Goal: Task Accomplishment & Management: Manage account settings

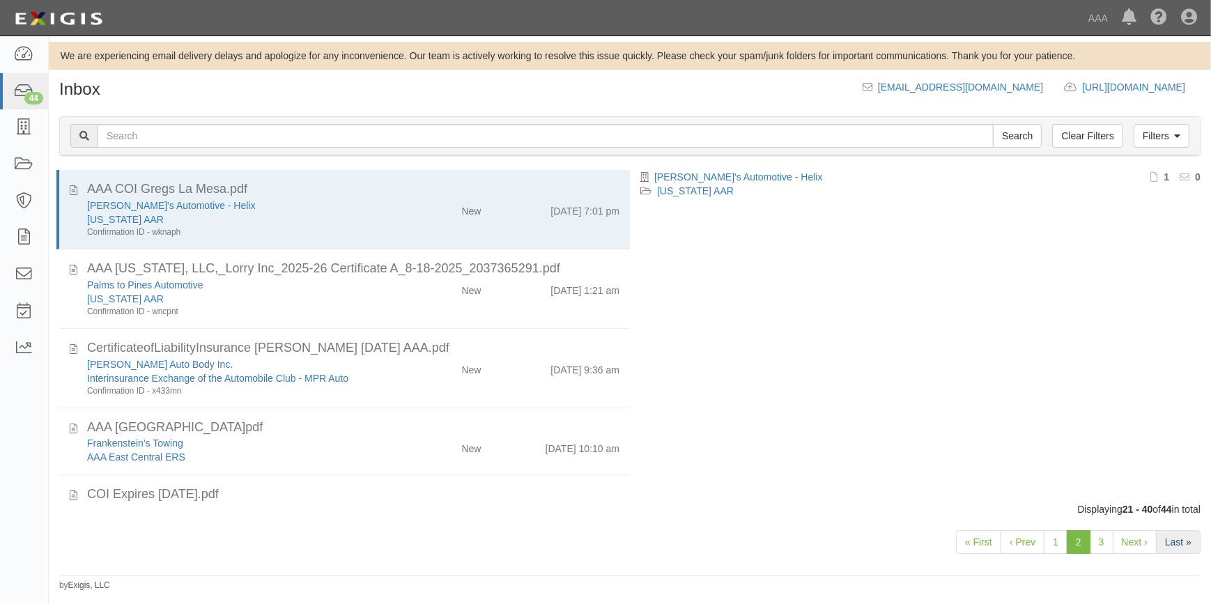
scroll to position [1154, 0]
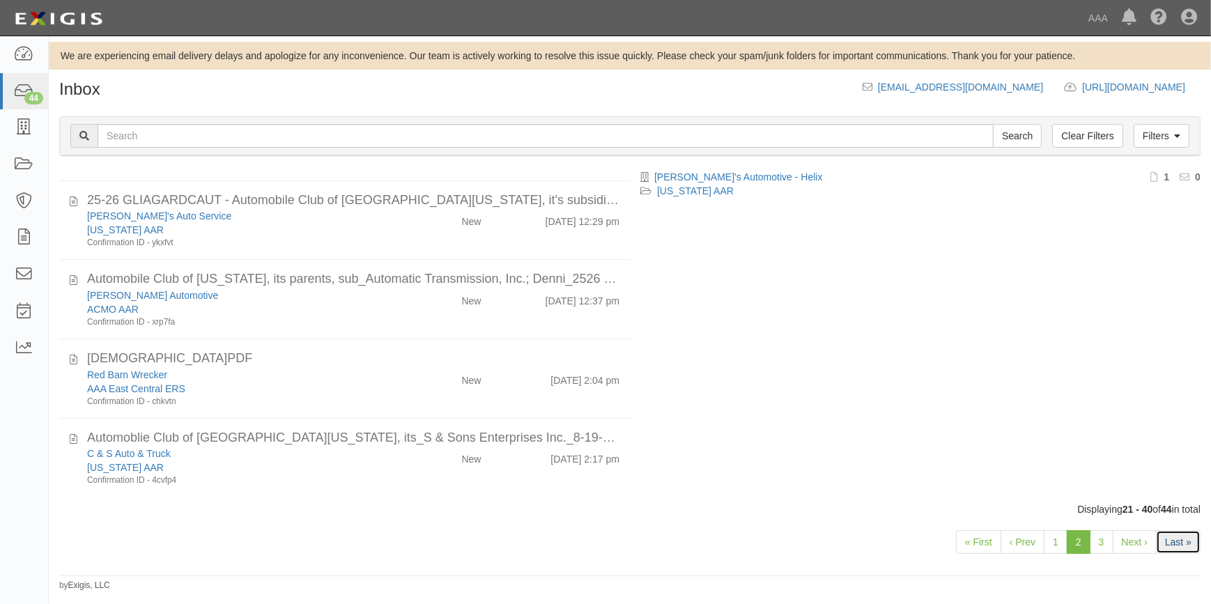
click at [1174, 539] on link "Last »" at bounding box center [1178, 542] width 45 height 24
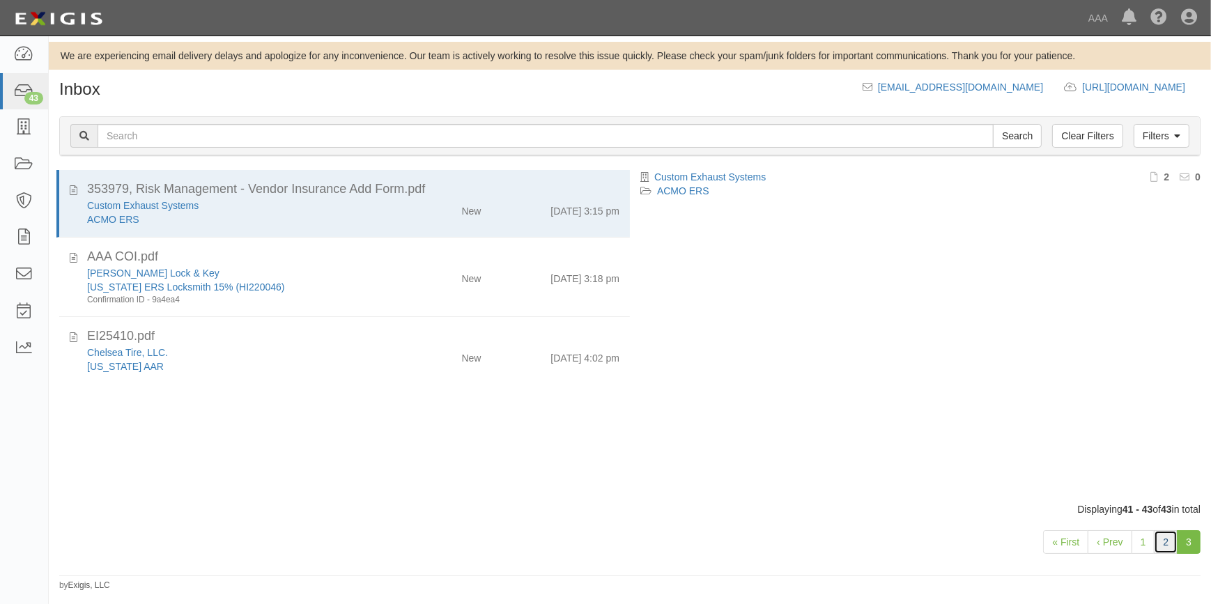
click at [1164, 542] on link "2" at bounding box center [1166, 542] width 24 height 24
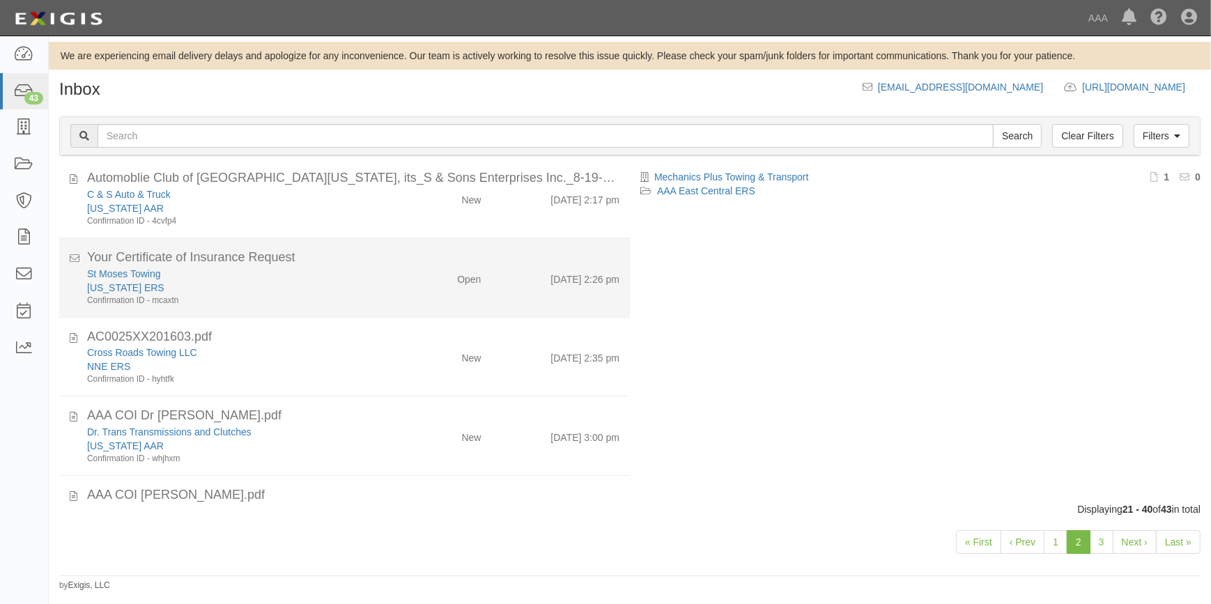
scroll to position [1166, 0]
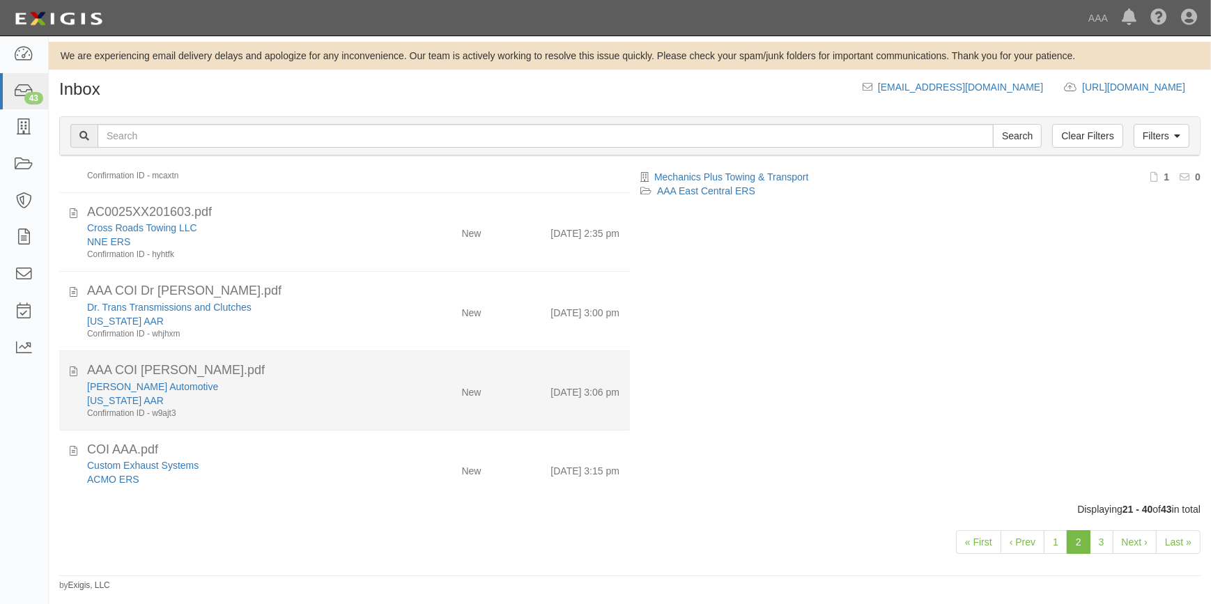
click at [227, 371] on div "AAA COI KJ Lees.pdf" at bounding box center [353, 371] width 532 height 18
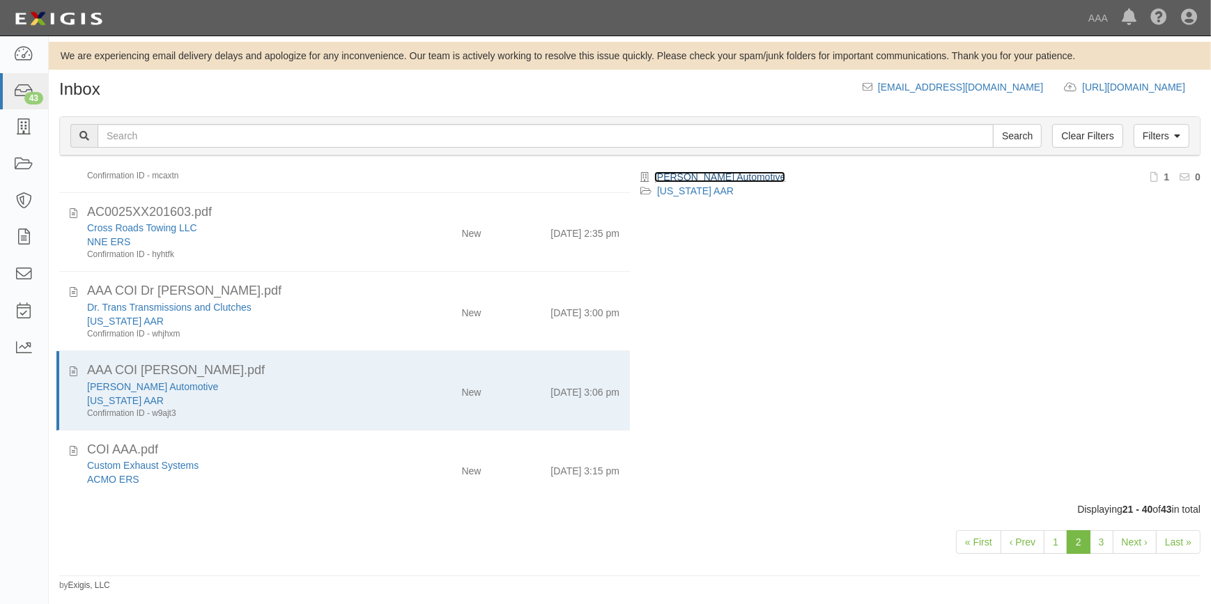
click at [684, 178] on link "[PERSON_NAME] Automotive" at bounding box center [719, 176] width 131 height 11
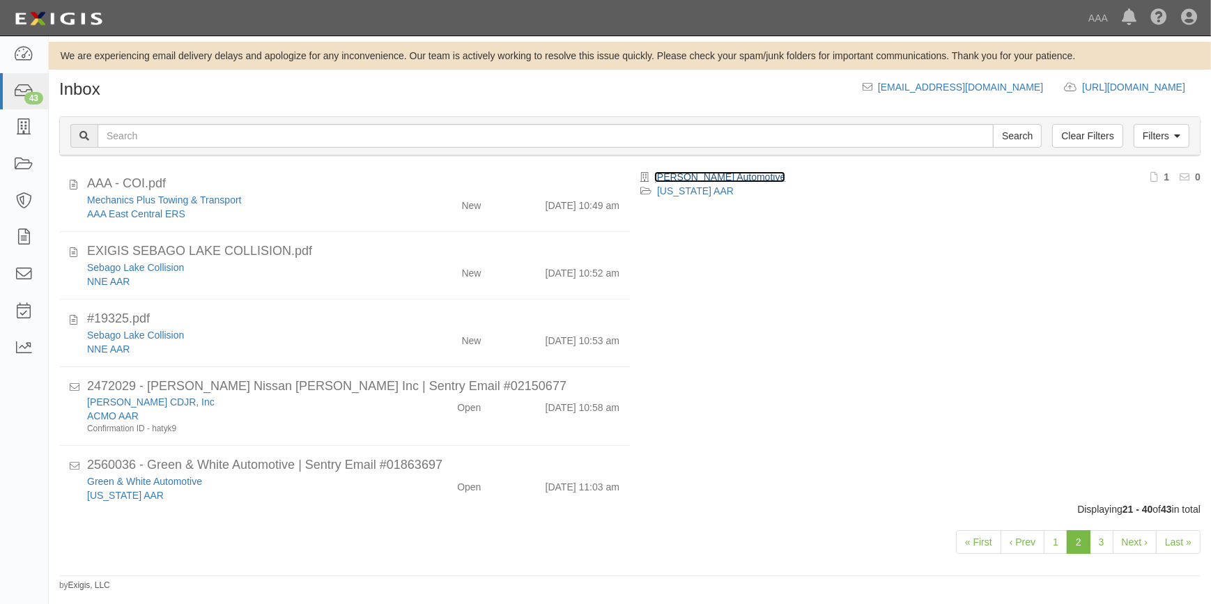
scroll to position [0, 0]
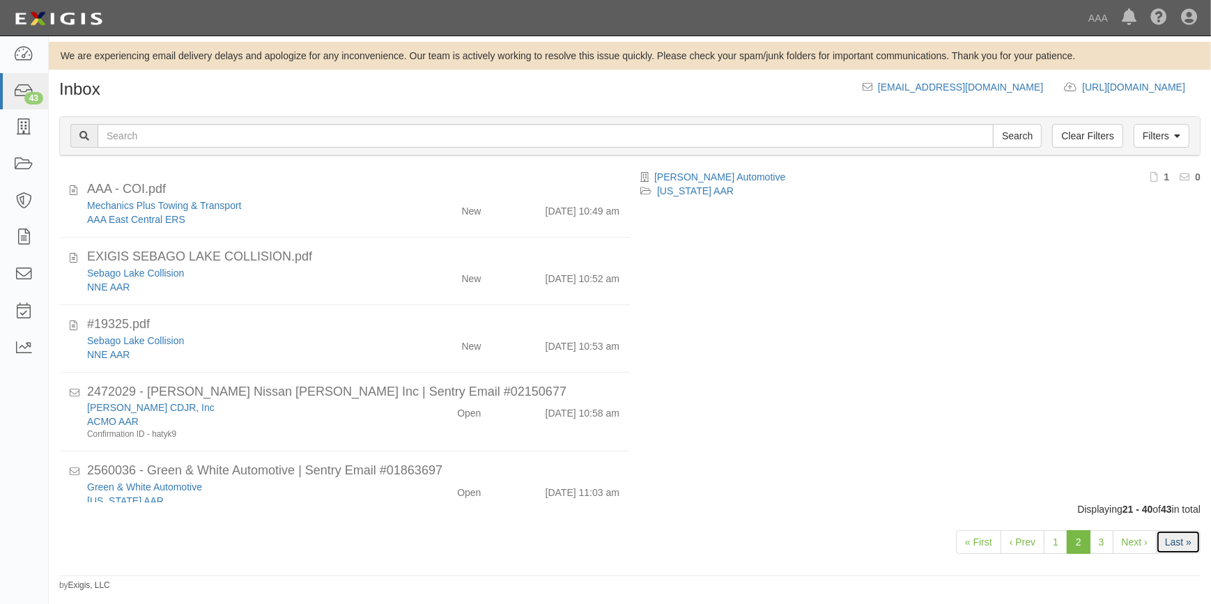
click at [1181, 549] on link "Last »" at bounding box center [1178, 542] width 45 height 24
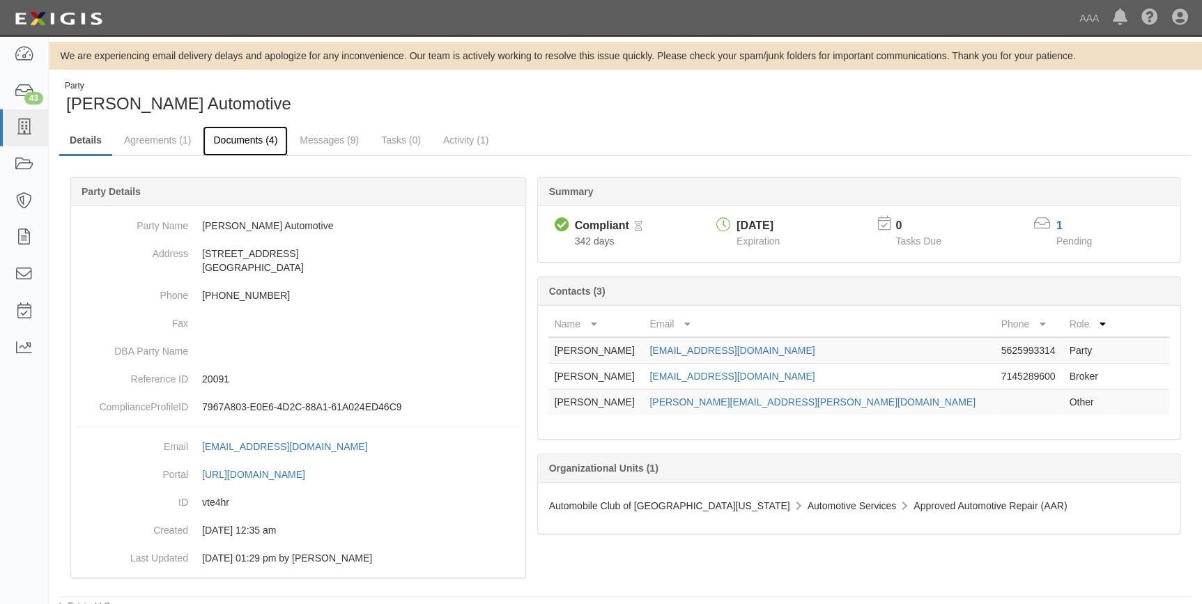
click at [251, 139] on link "Documents (4)" at bounding box center [245, 141] width 85 height 30
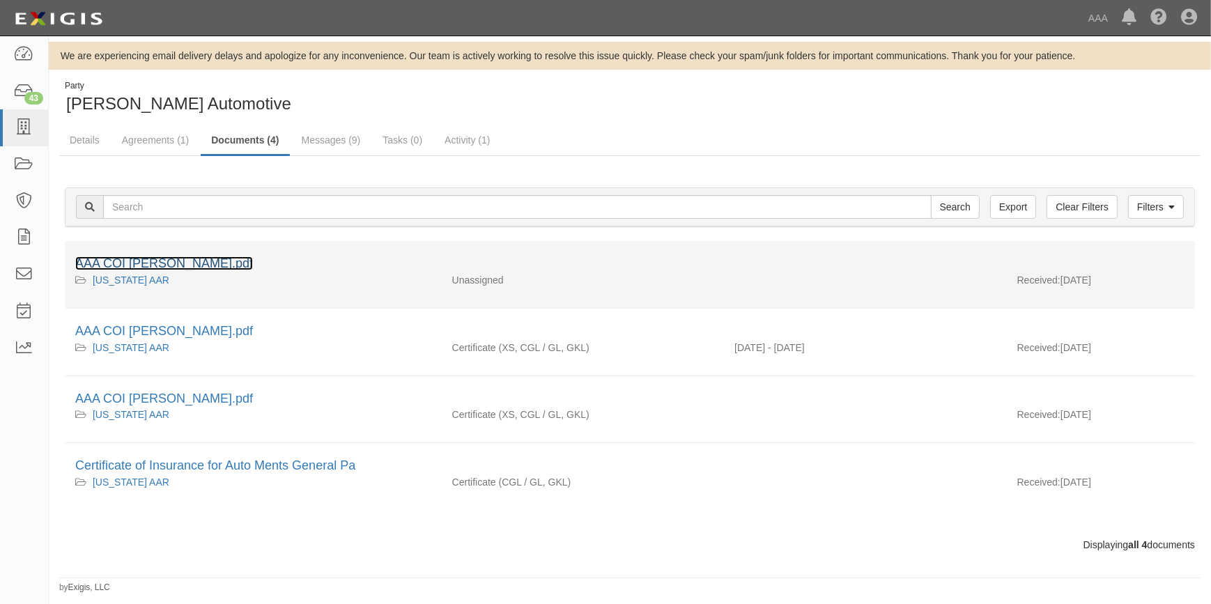
click at [172, 259] on link "AAA COI [PERSON_NAME].pdf" at bounding box center [164, 263] width 178 height 14
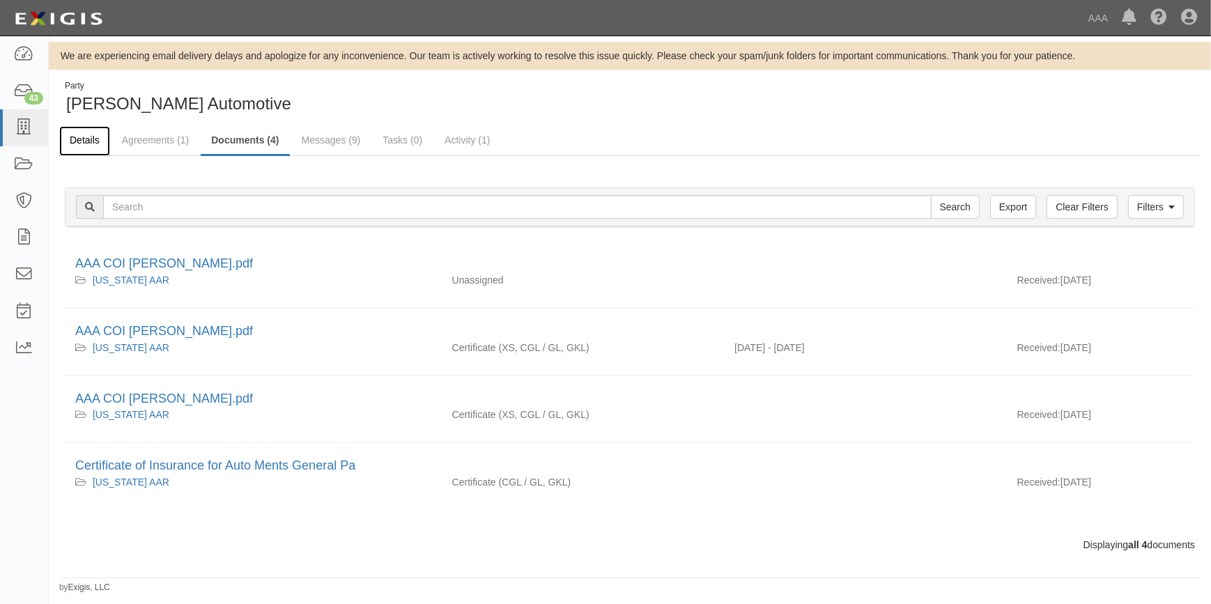
click at [91, 141] on link "Details" at bounding box center [84, 141] width 51 height 30
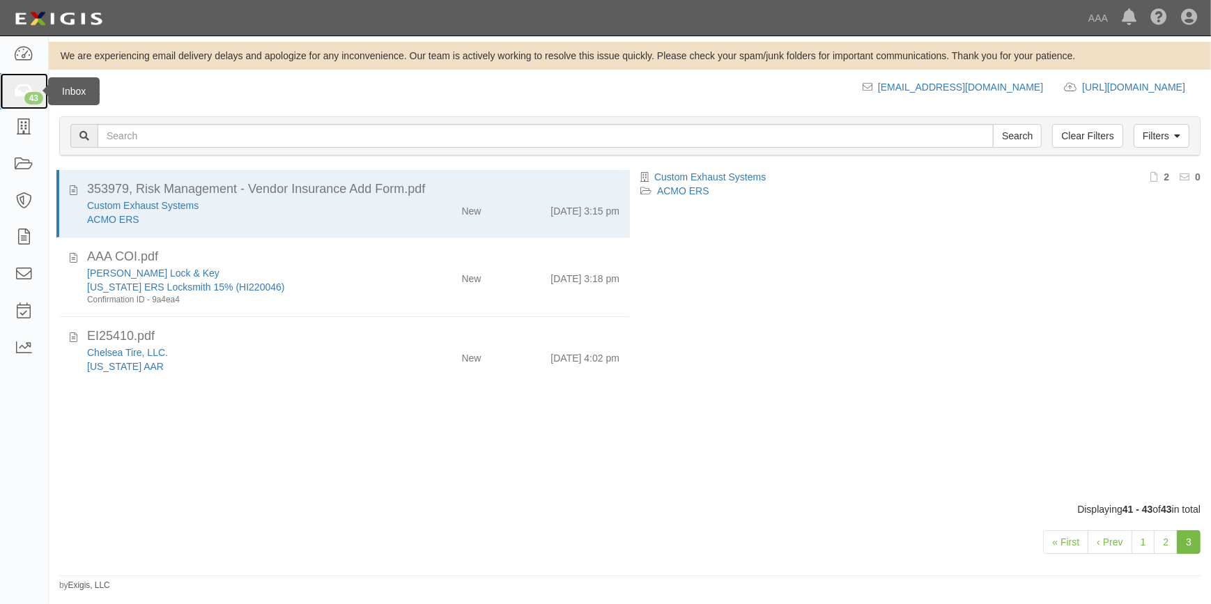
click at [29, 94] on div "43" at bounding box center [33, 98] width 19 height 13
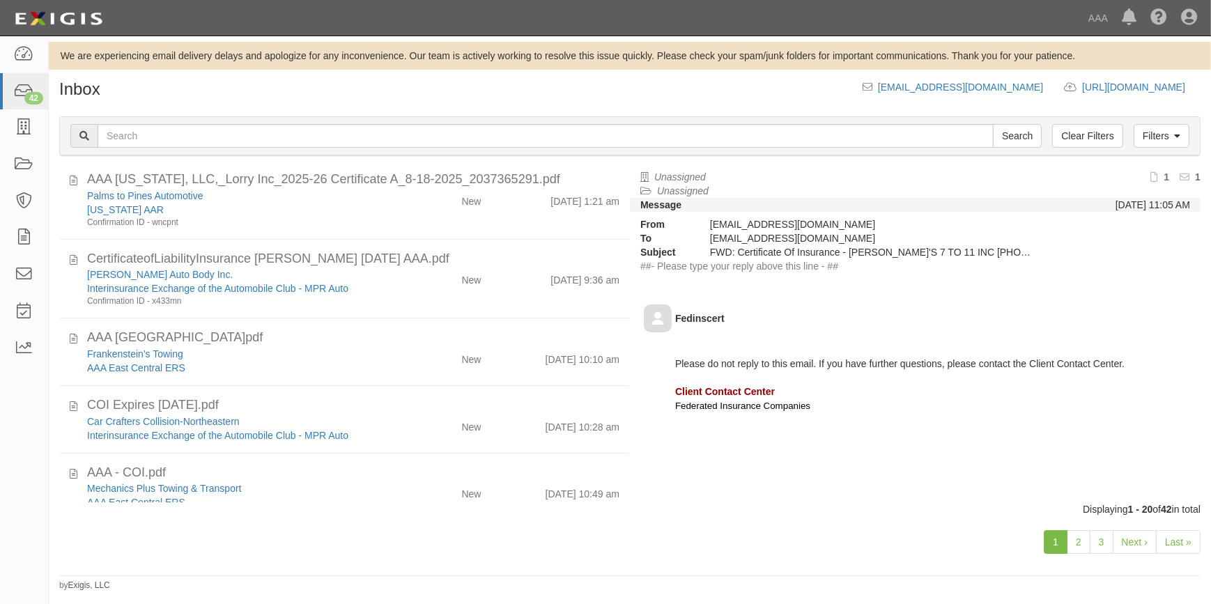
scroll to position [1099, 0]
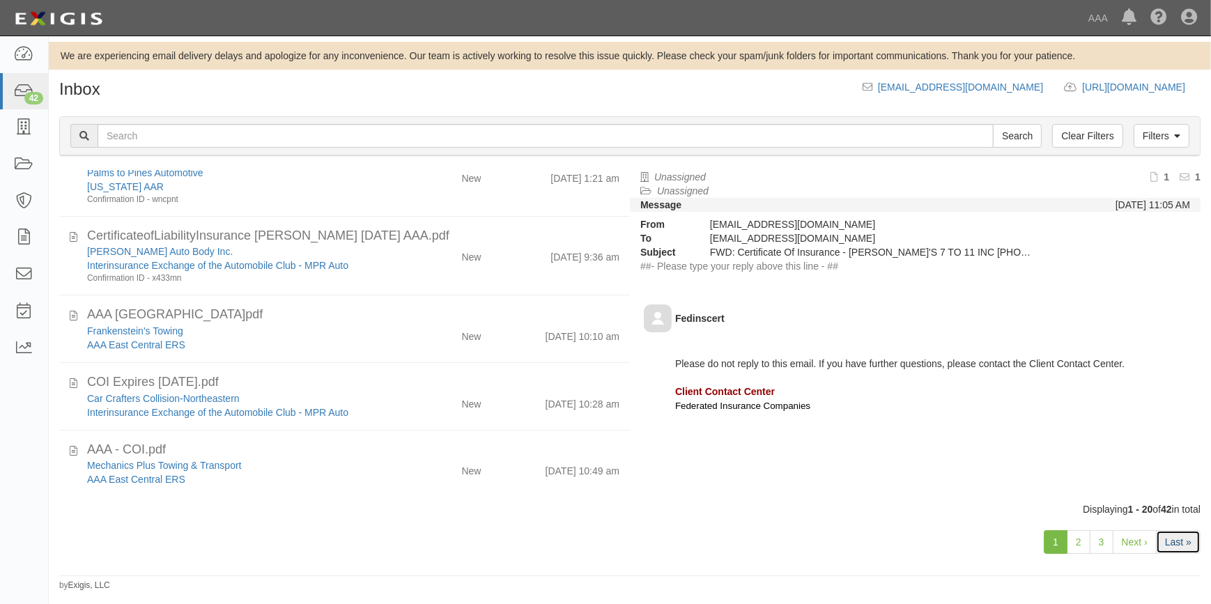
click at [1175, 543] on link "Last »" at bounding box center [1178, 542] width 45 height 24
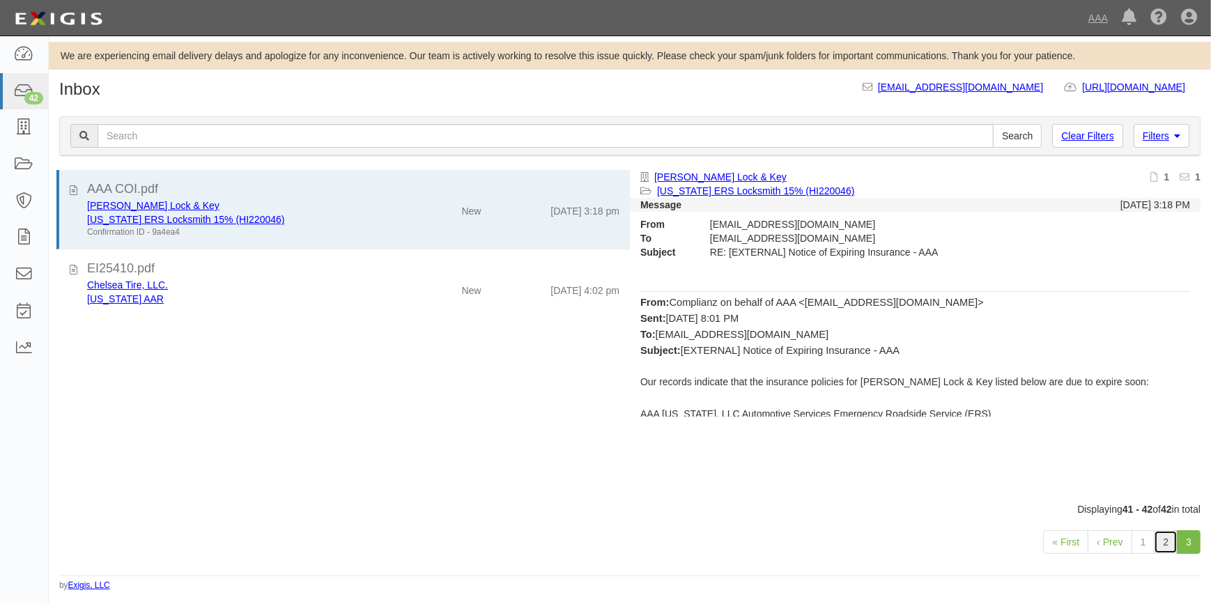
click at [1158, 542] on link "2" at bounding box center [1166, 542] width 24 height 24
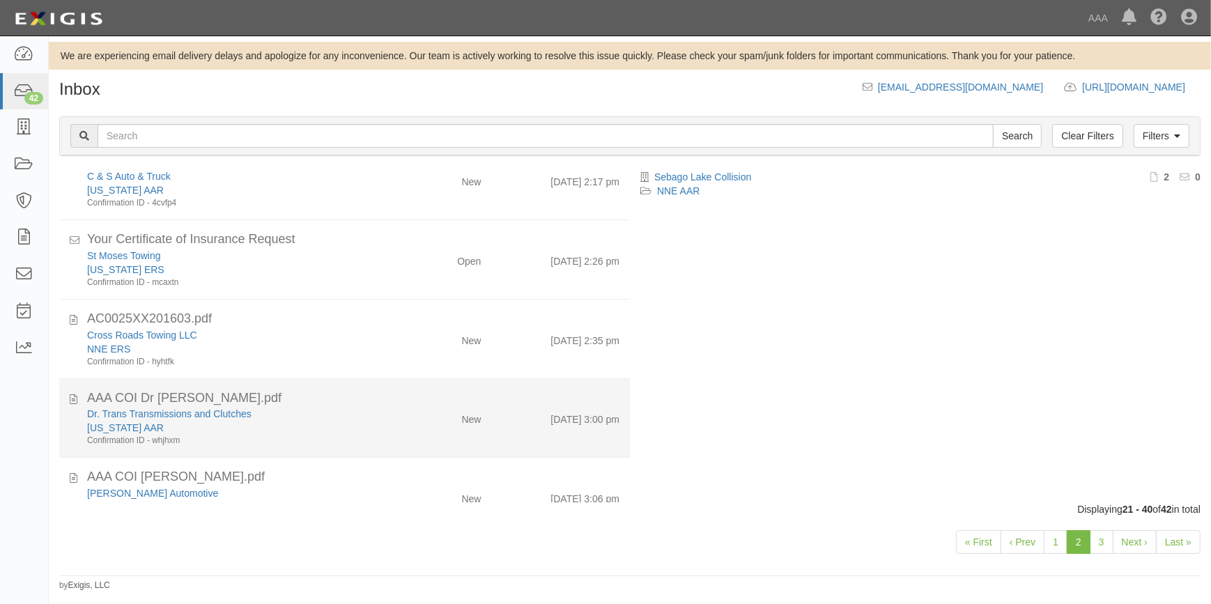
scroll to position [913, 0]
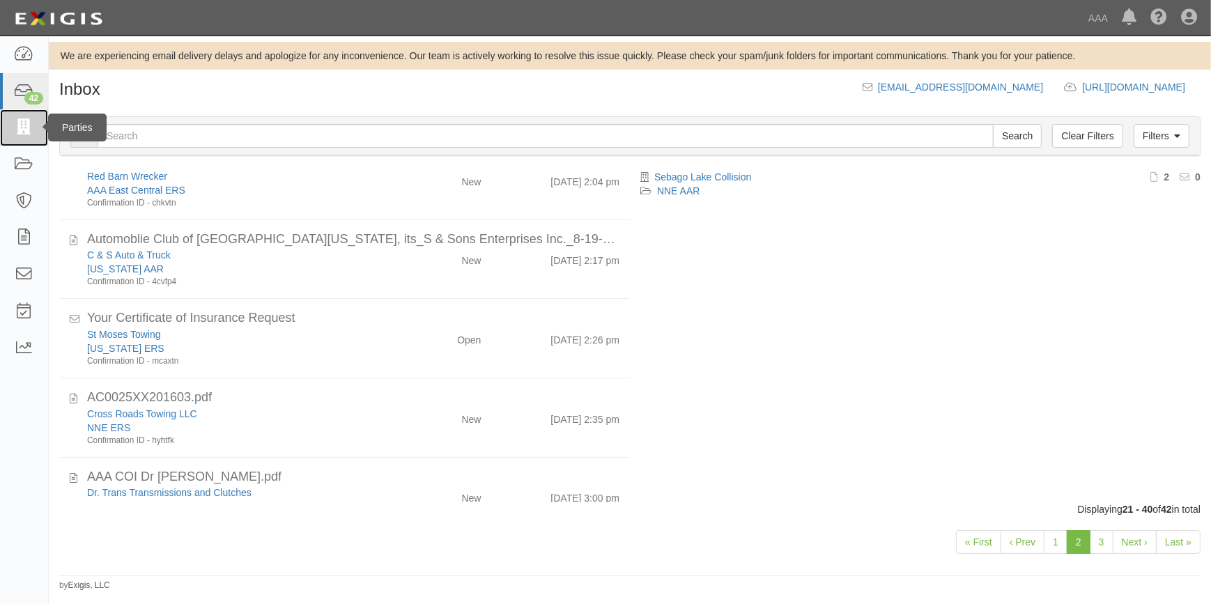
click at [20, 133] on icon at bounding box center [24, 128] width 20 height 16
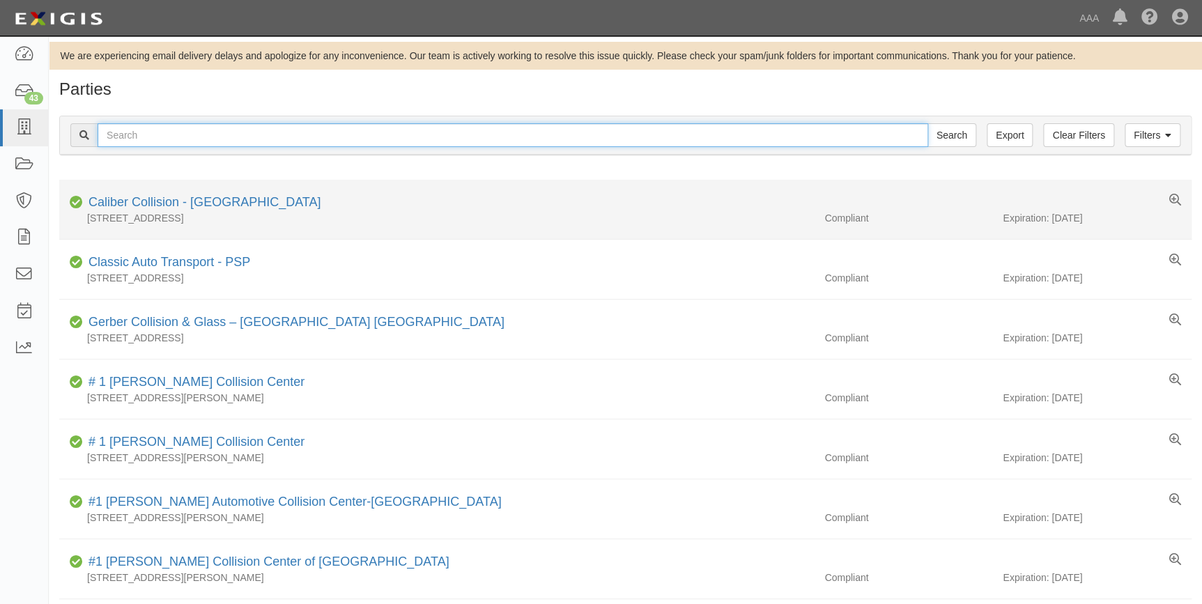
drag, startPoint x: 201, startPoint y: 139, endPoint x: 273, endPoint y: 231, distance: 117.1
click at [201, 140] on input "text" at bounding box center [513, 135] width 831 height 24
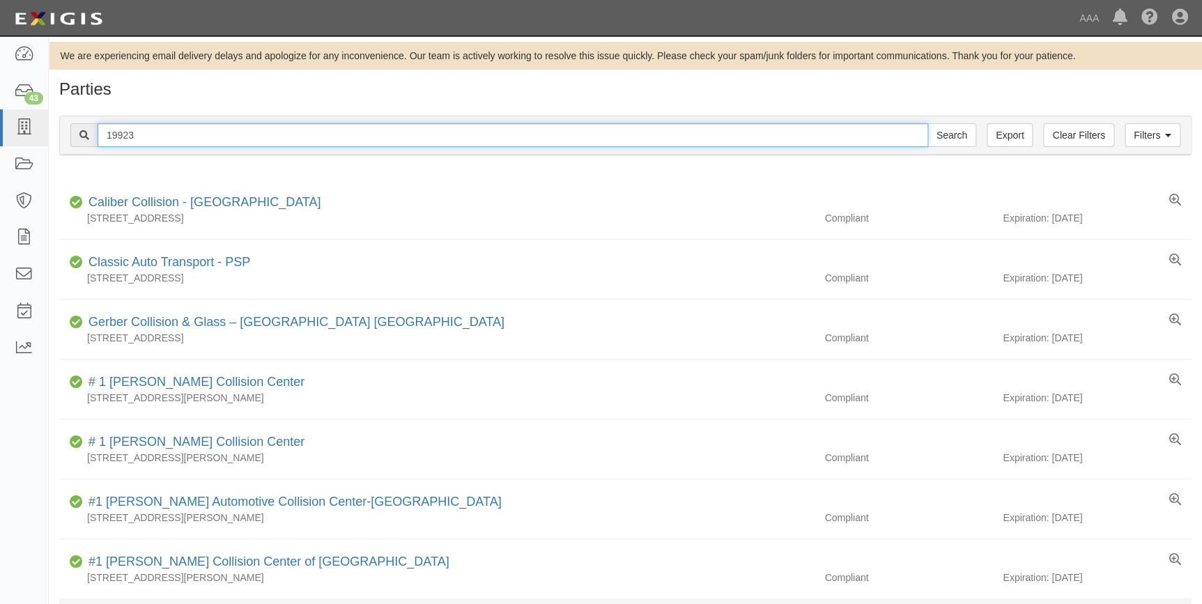
type input "19923"
click at [927, 123] on input "Search" at bounding box center [951, 135] width 49 height 24
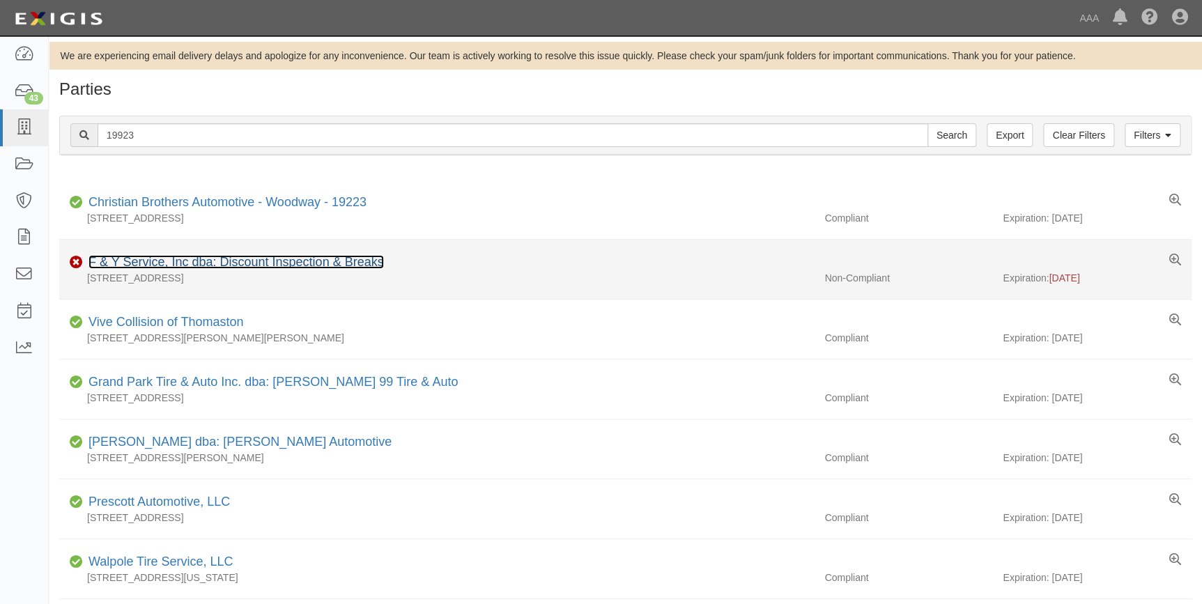
click at [266, 259] on link "F & Y Service, Inc dba: Discount Inspection & Breaks" at bounding box center [235, 262] width 295 height 14
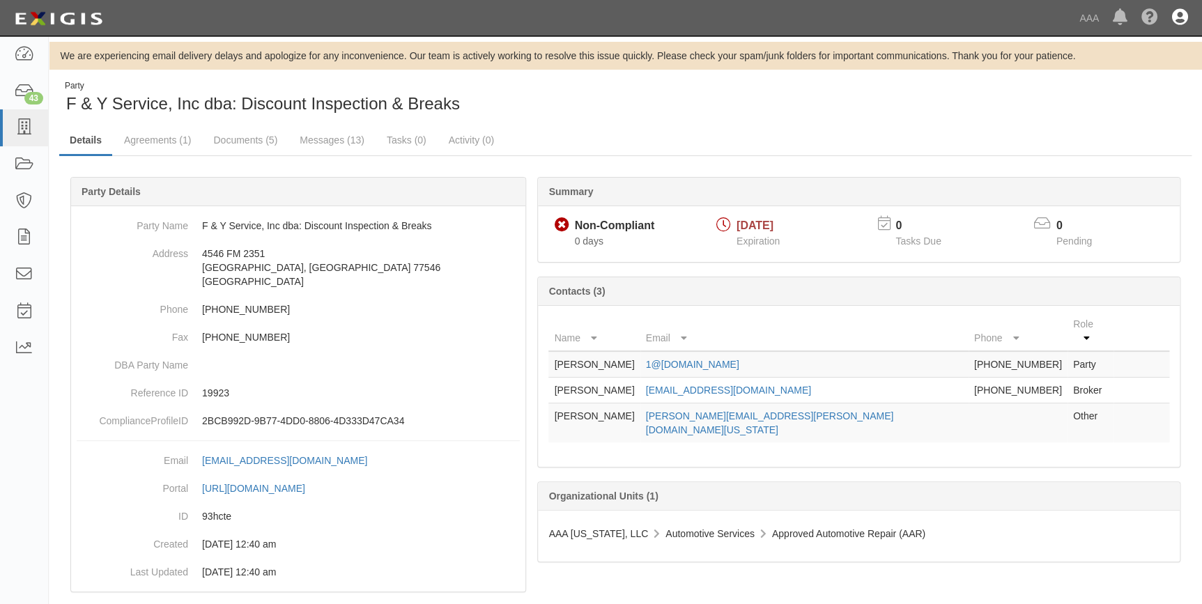
click at [1172, 17] on icon at bounding box center [1180, 18] width 16 height 17
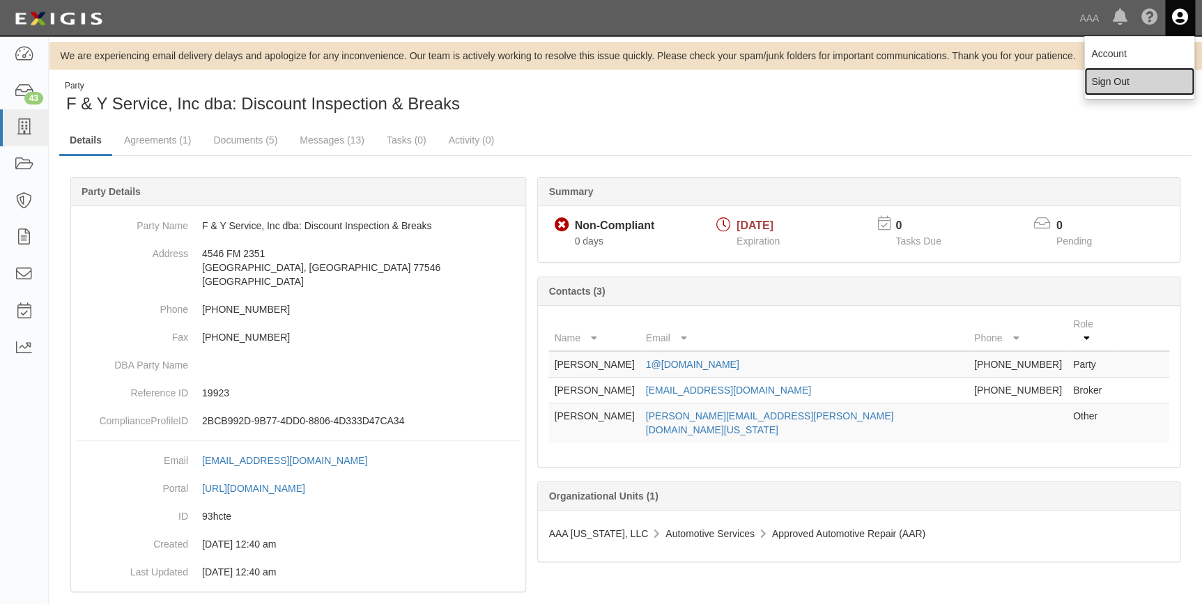
click at [1129, 87] on link "Sign Out" at bounding box center [1139, 82] width 110 height 28
